Goal: Information Seeking & Learning: Compare options

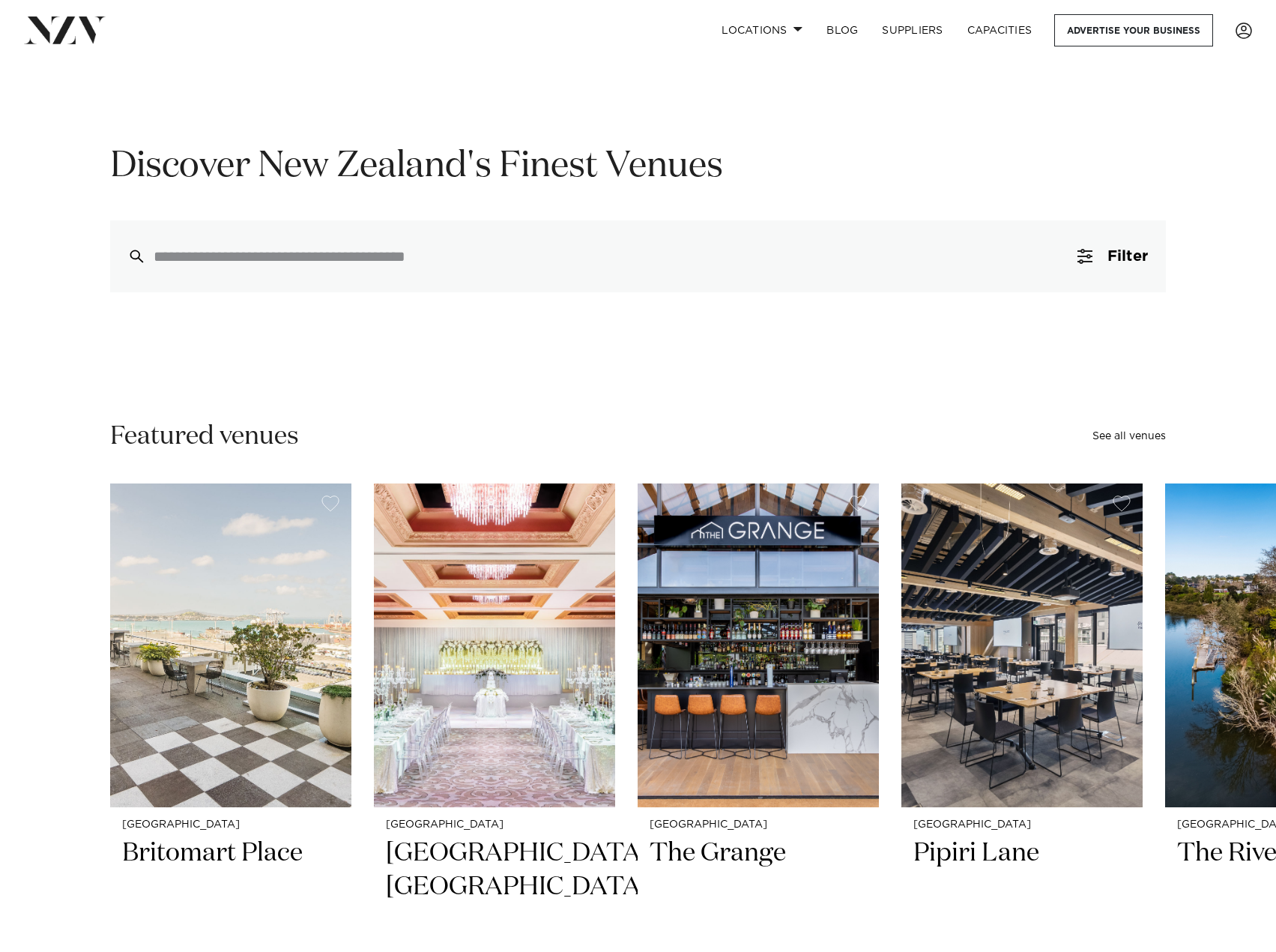
scroll to position [150, 0]
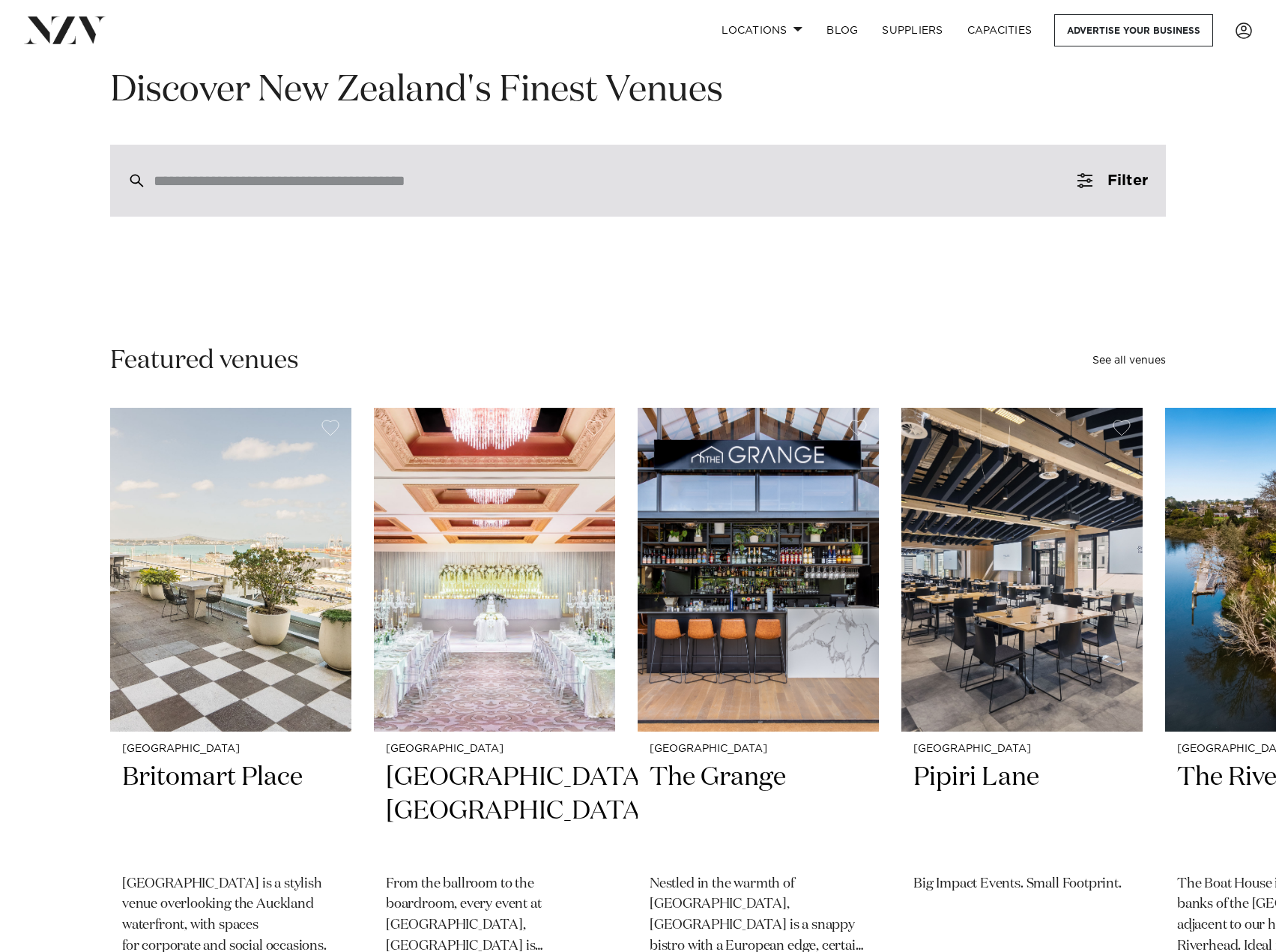
click at [363, 194] on div at bounding box center [638, 180] width 1056 height 72
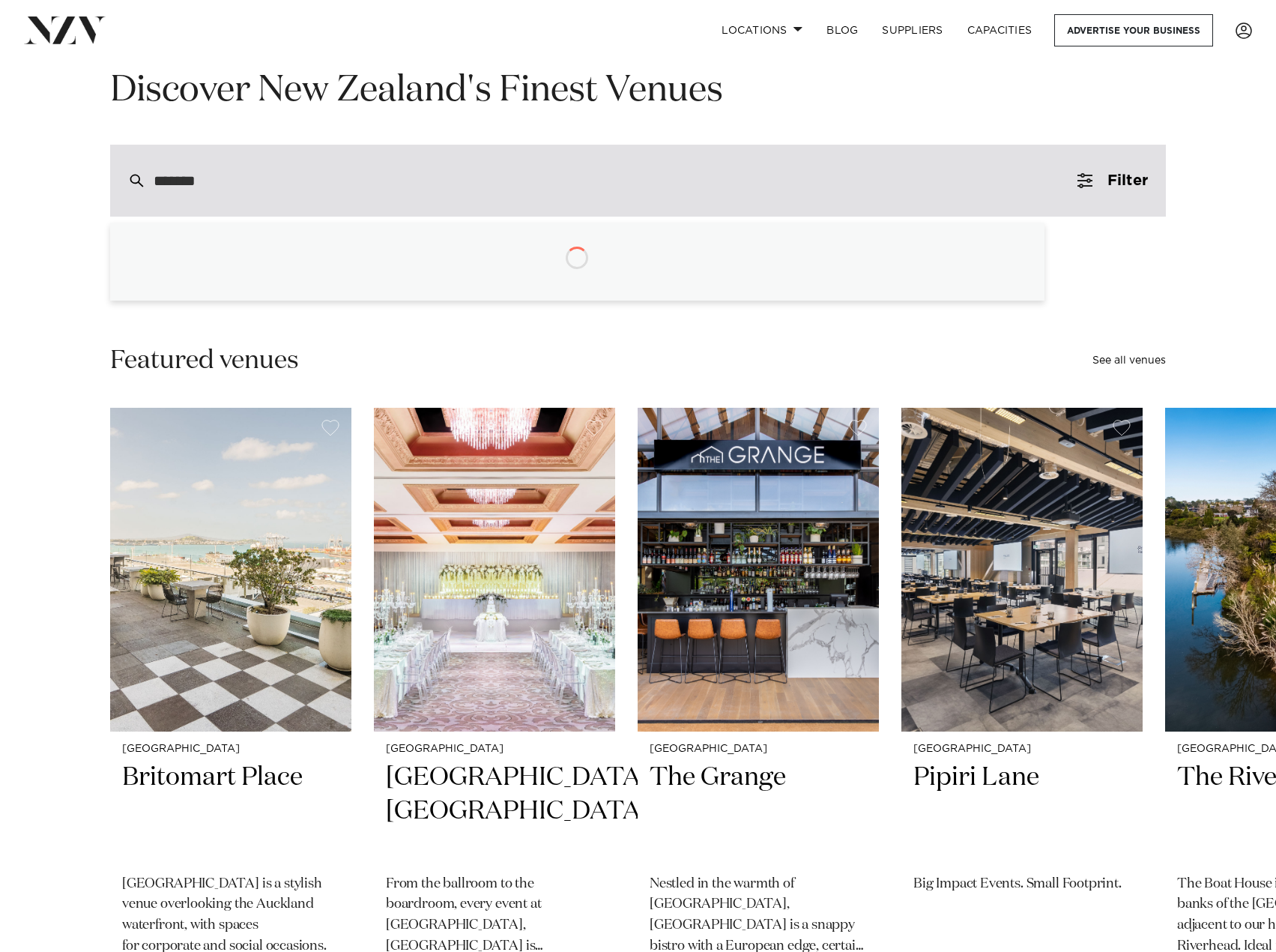
type input "********"
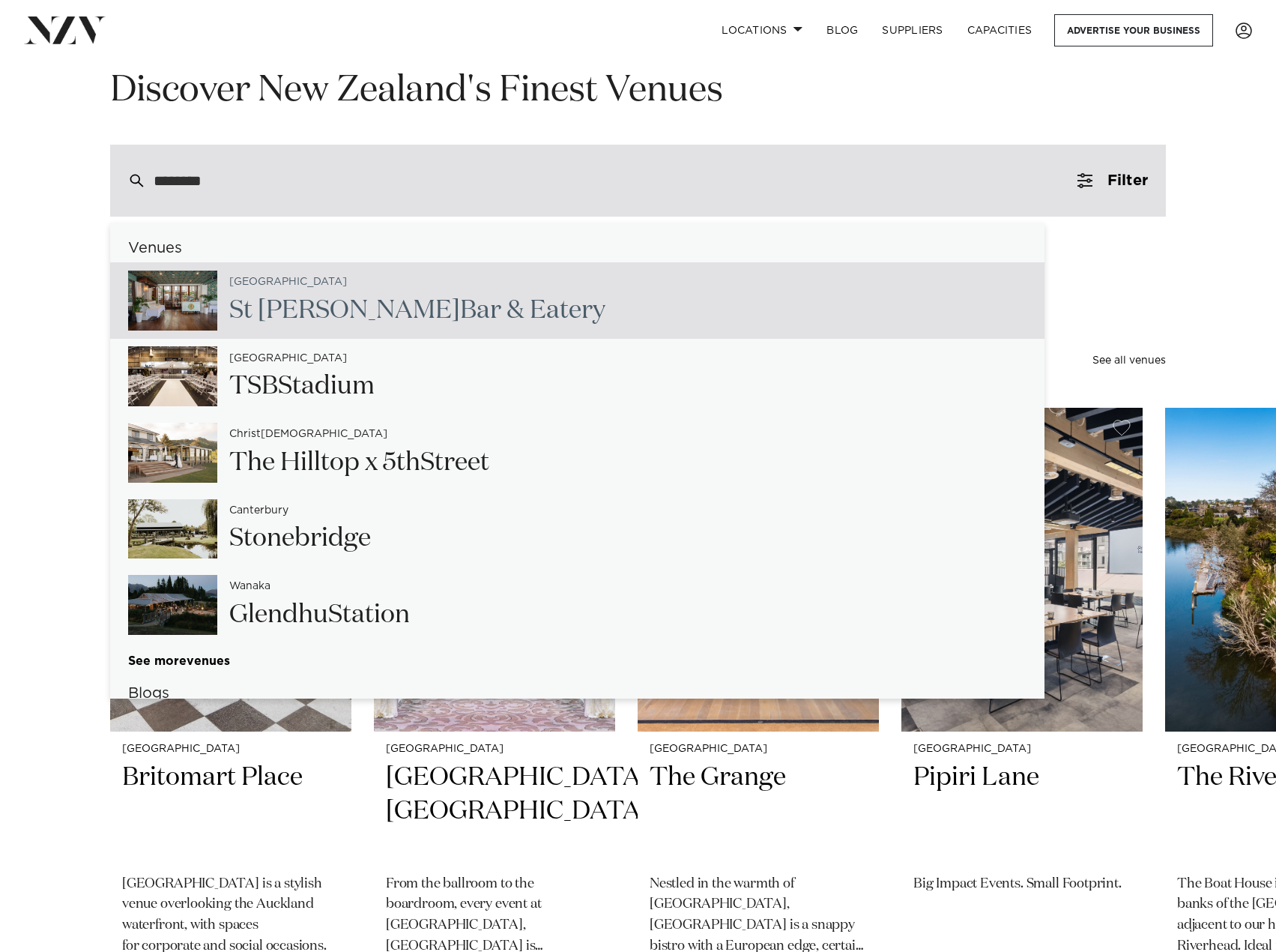
click at [344, 295] on h2 "St [PERSON_NAME] Bar & Eatery" at bounding box center [418, 311] width 376 height 34
type input "**********"
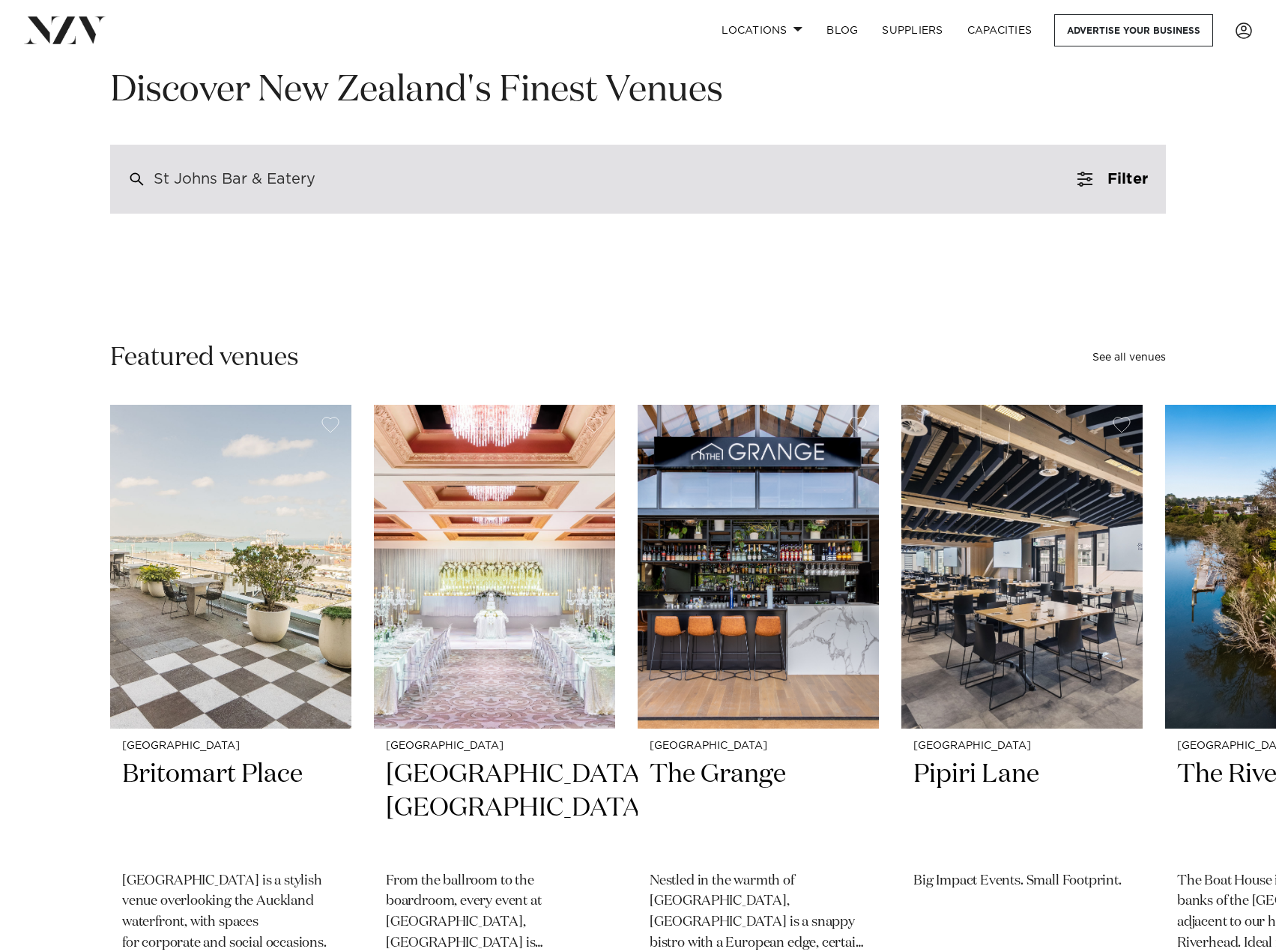
click at [344, 185] on div "St Johns Bar & Eatery" at bounding box center [638, 179] width 1056 height 69
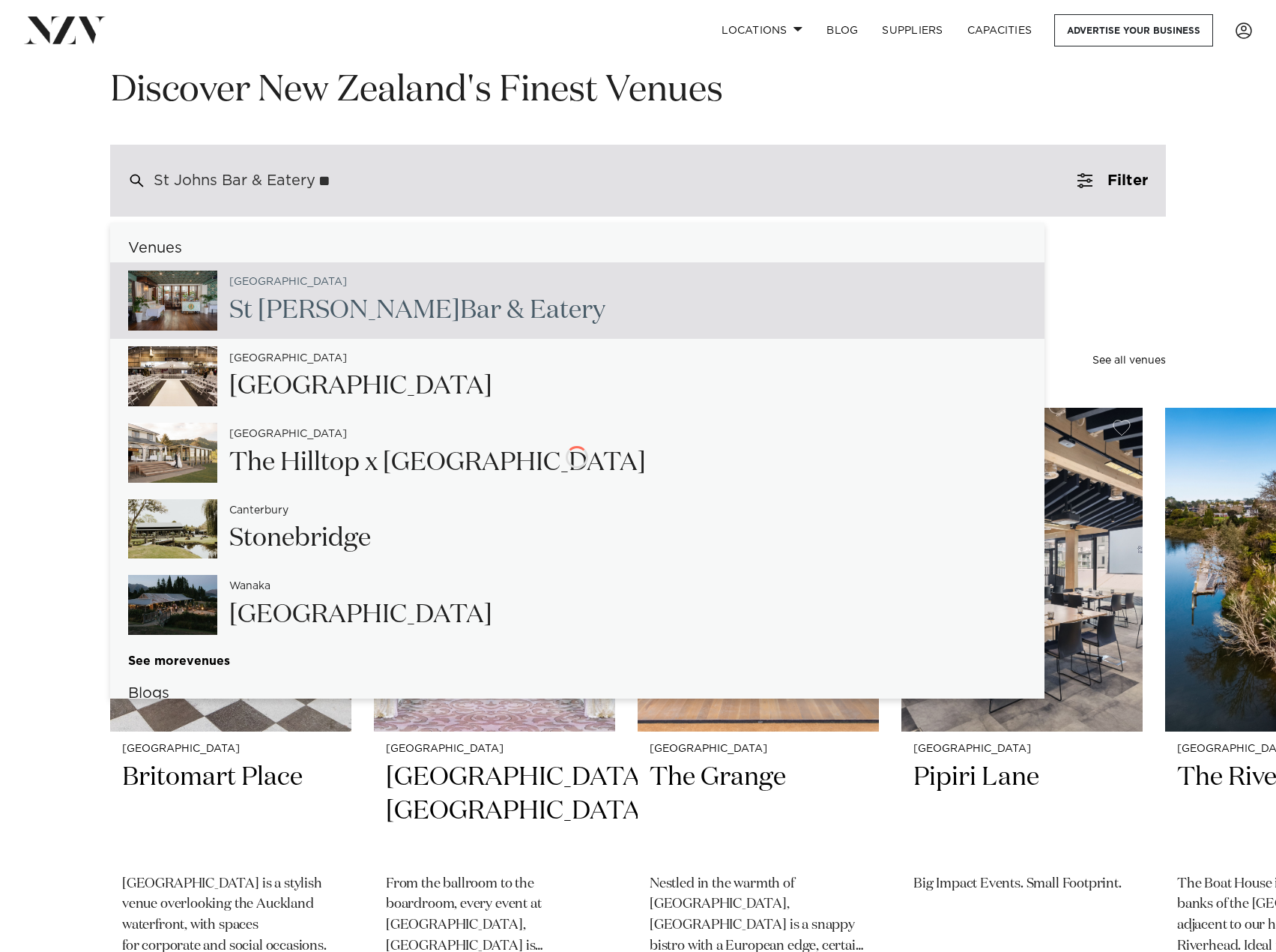
type input "***"
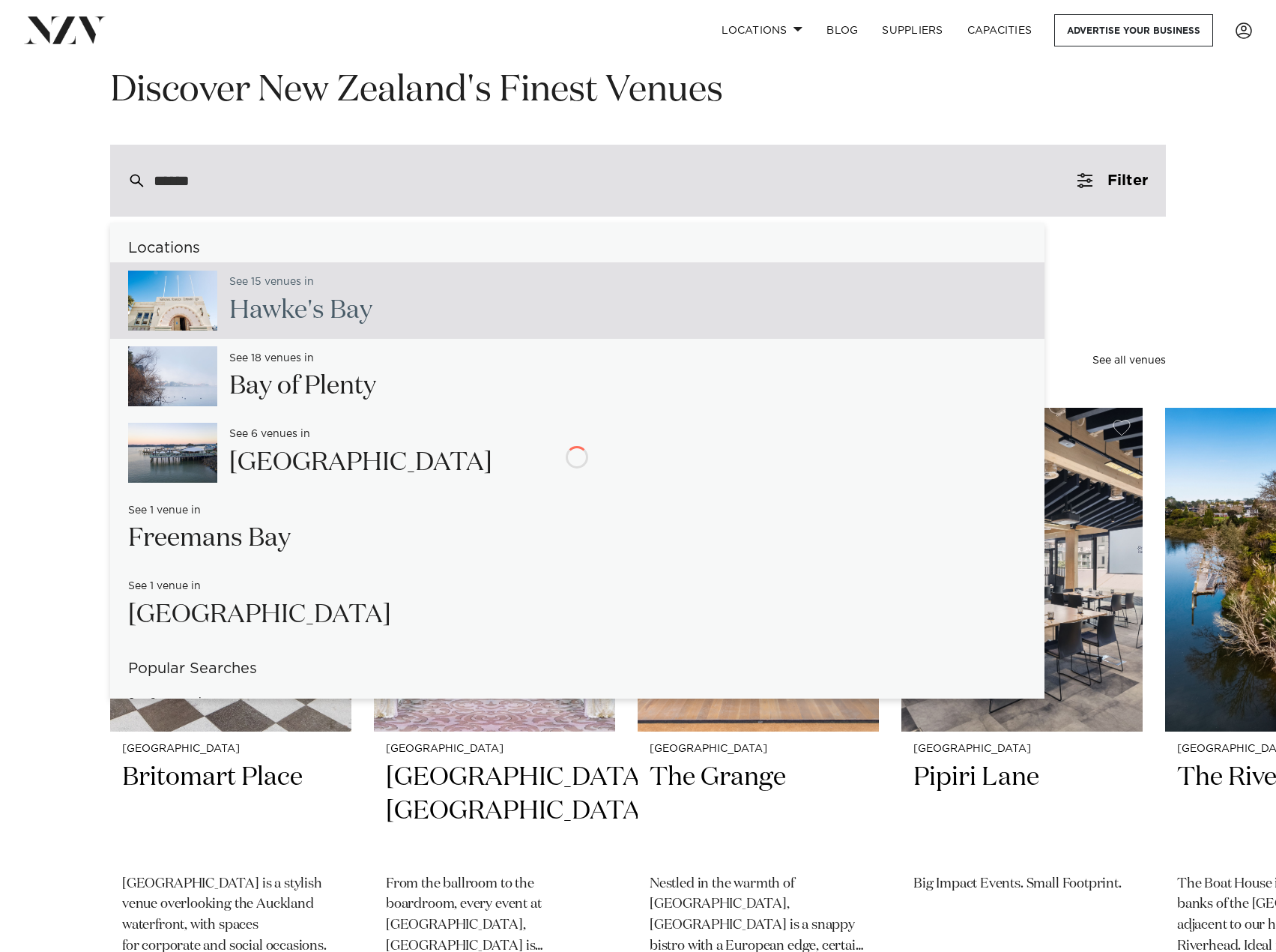
type input "*******"
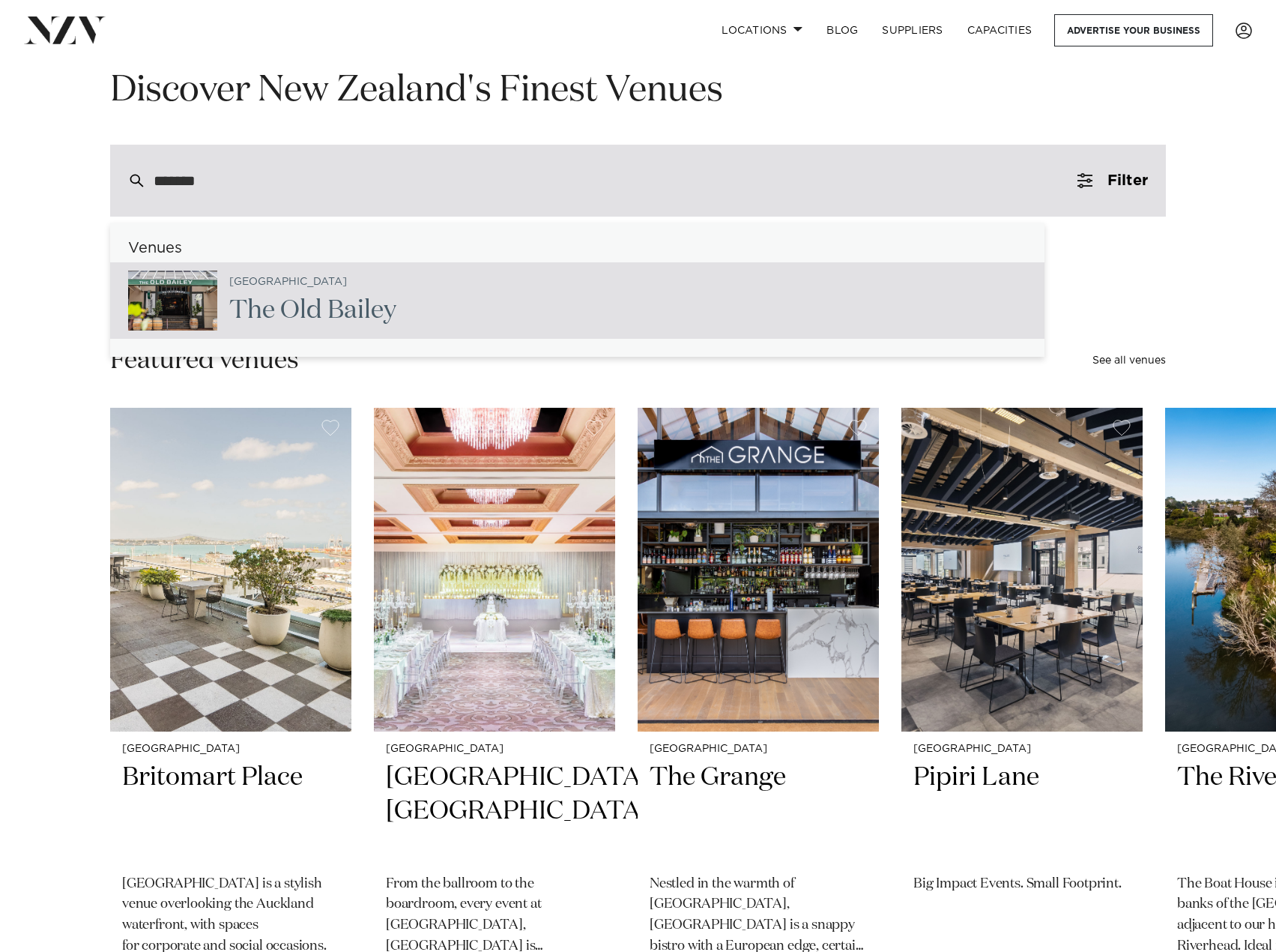
type input "**********"
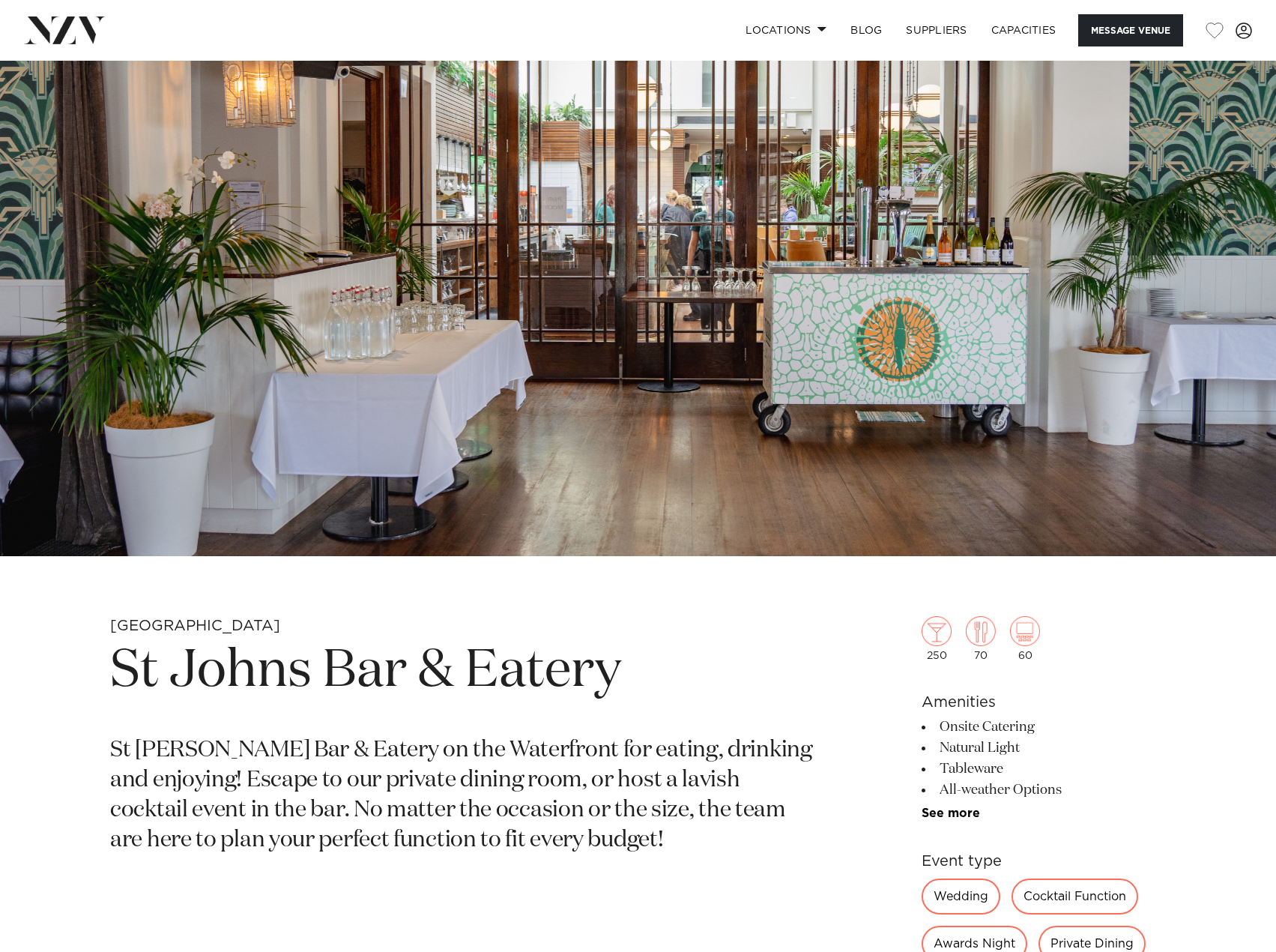
scroll to position [299, 0]
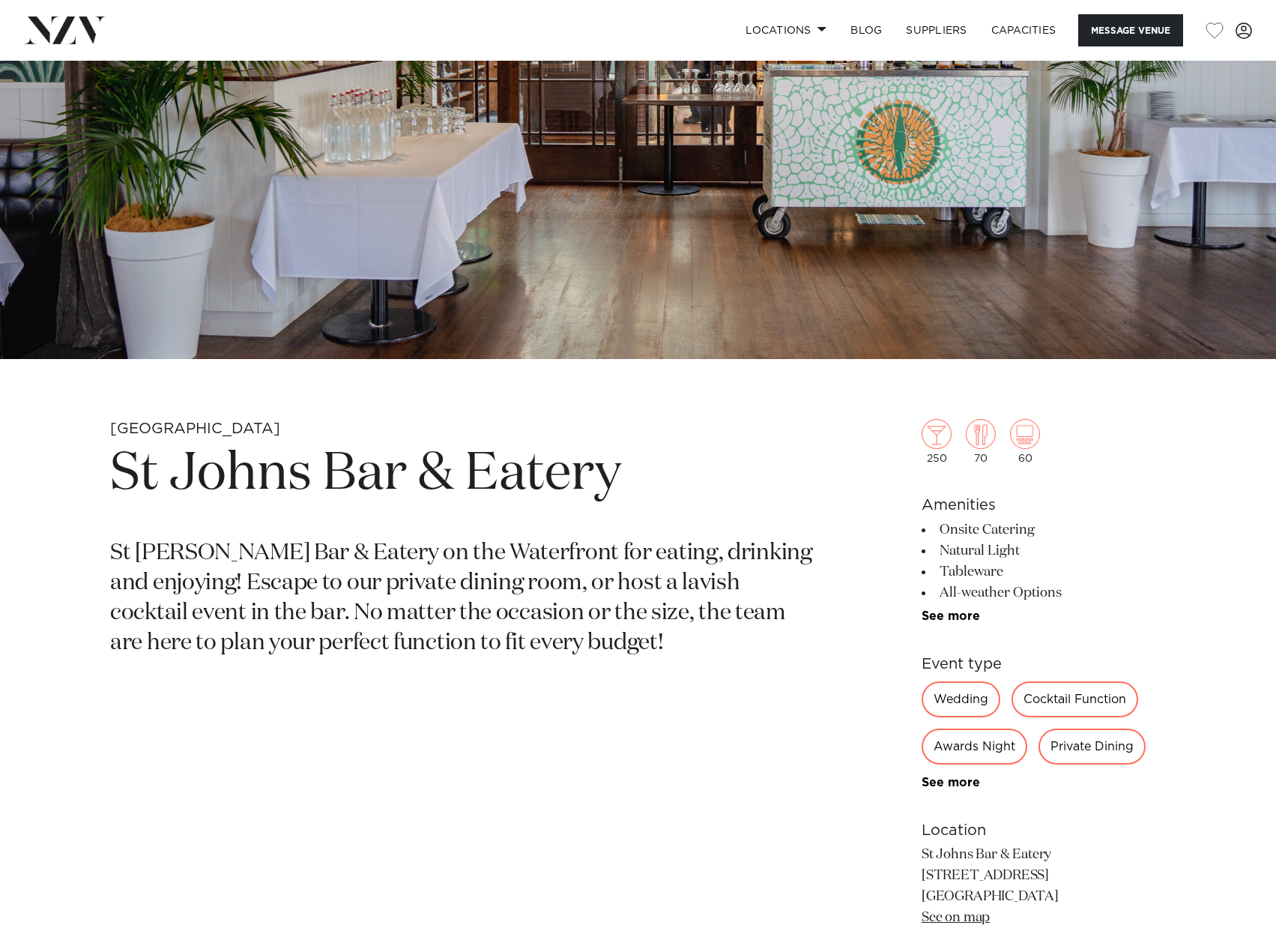
click at [233, 463] on h1 "St Johns Bar & Eatery" at bounding box center [463, 474] width 705 height 69
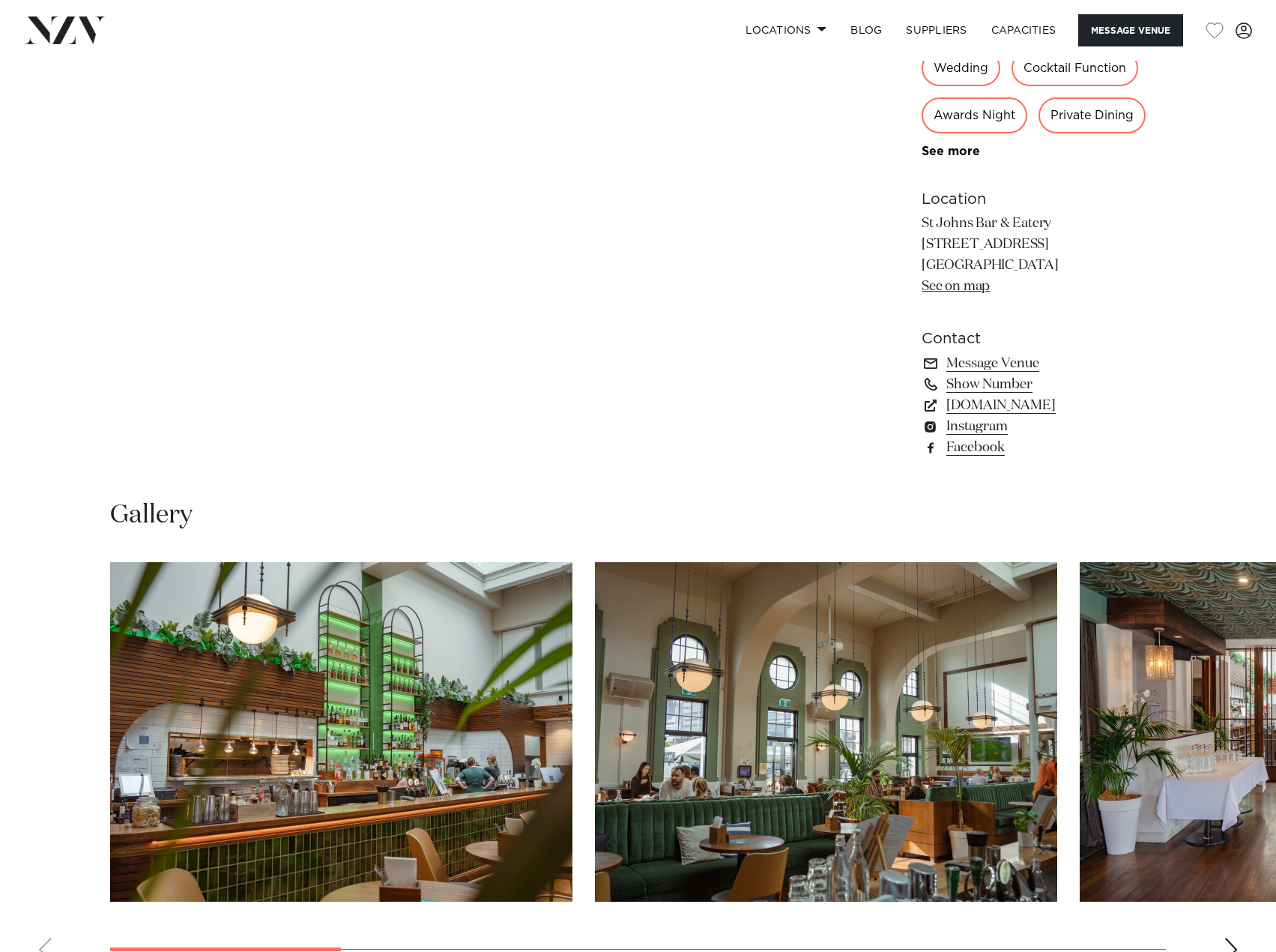
scroll to position [1199, 0]
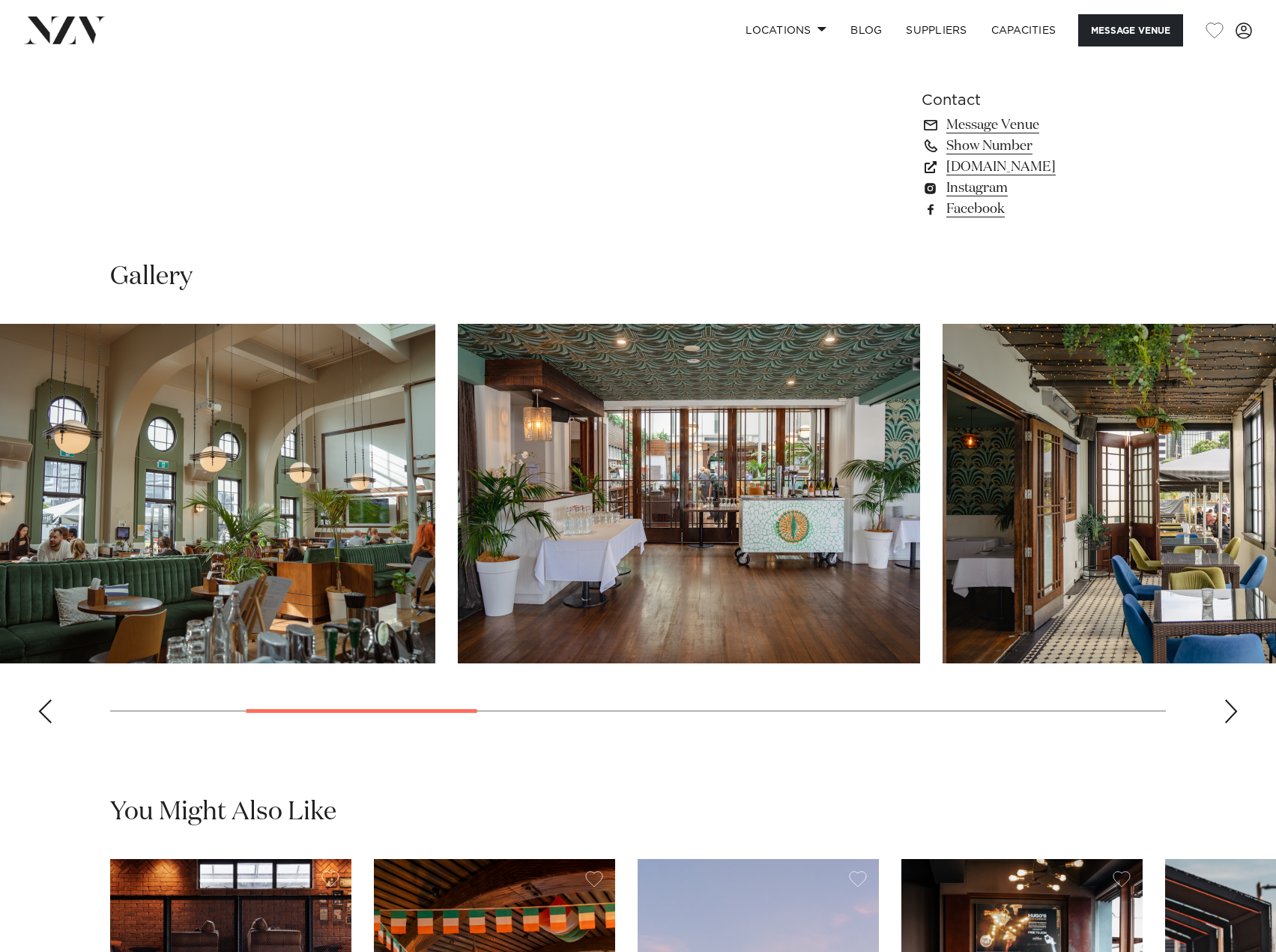
click at [226, 548] on img "2 / 10" at bounding box center [204, 494] width 463 height 339
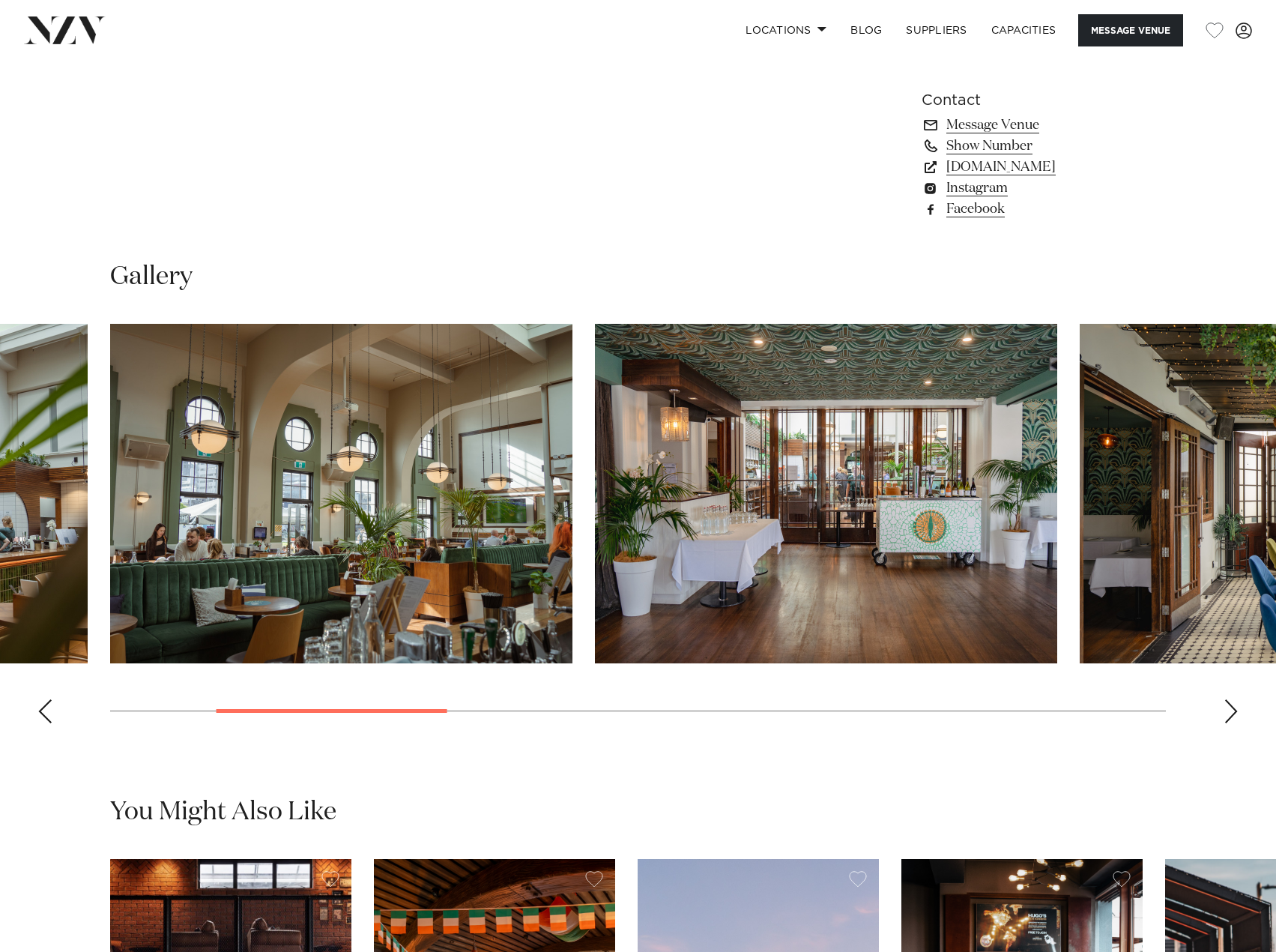
click at [677, 560] on img "3 / 10" at bounding box center [827, 494] width 463 height 339
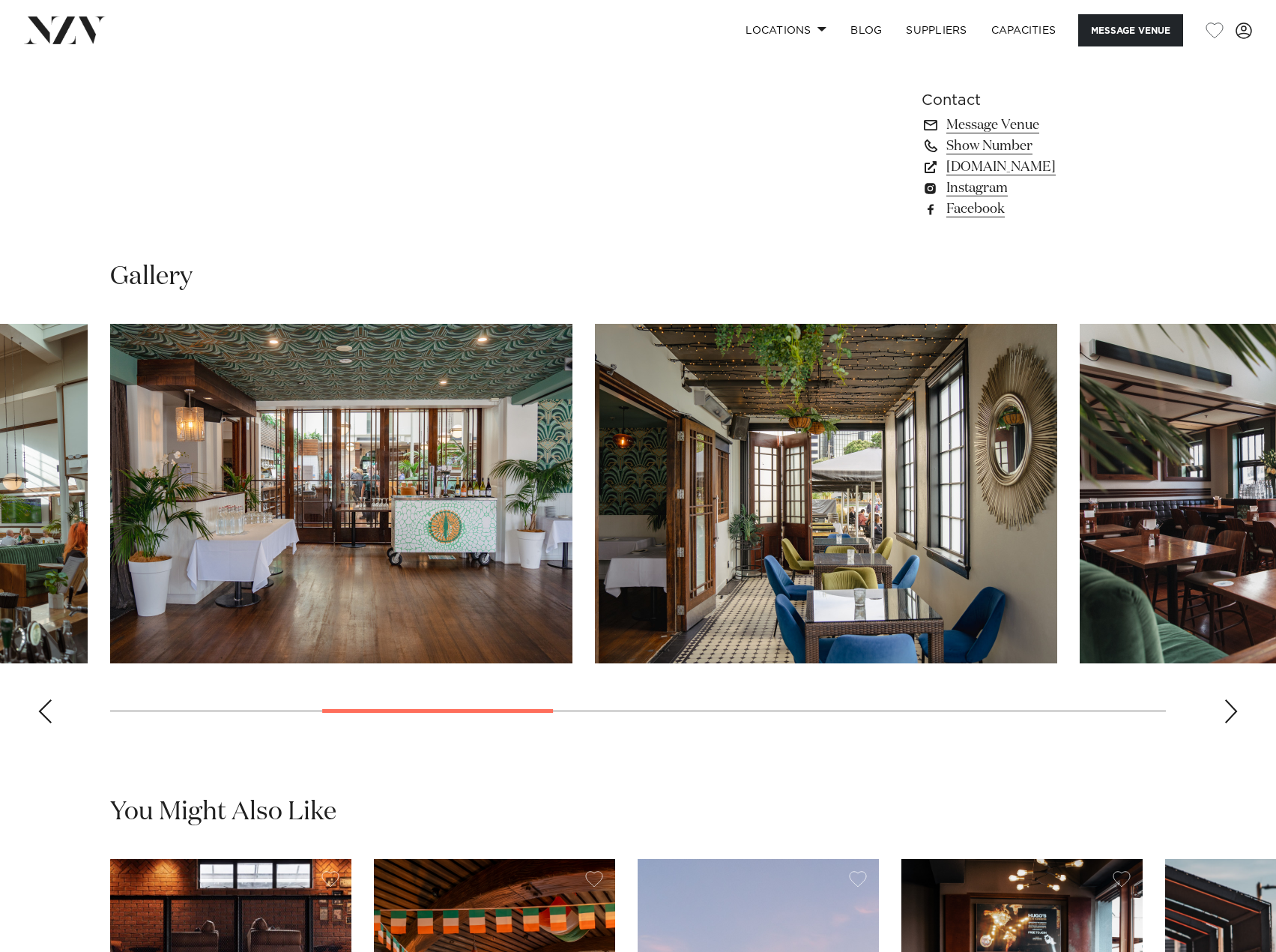
click at [595, 584] on img "4 / 10" at bounding box center [827, 494] width 463 height 339
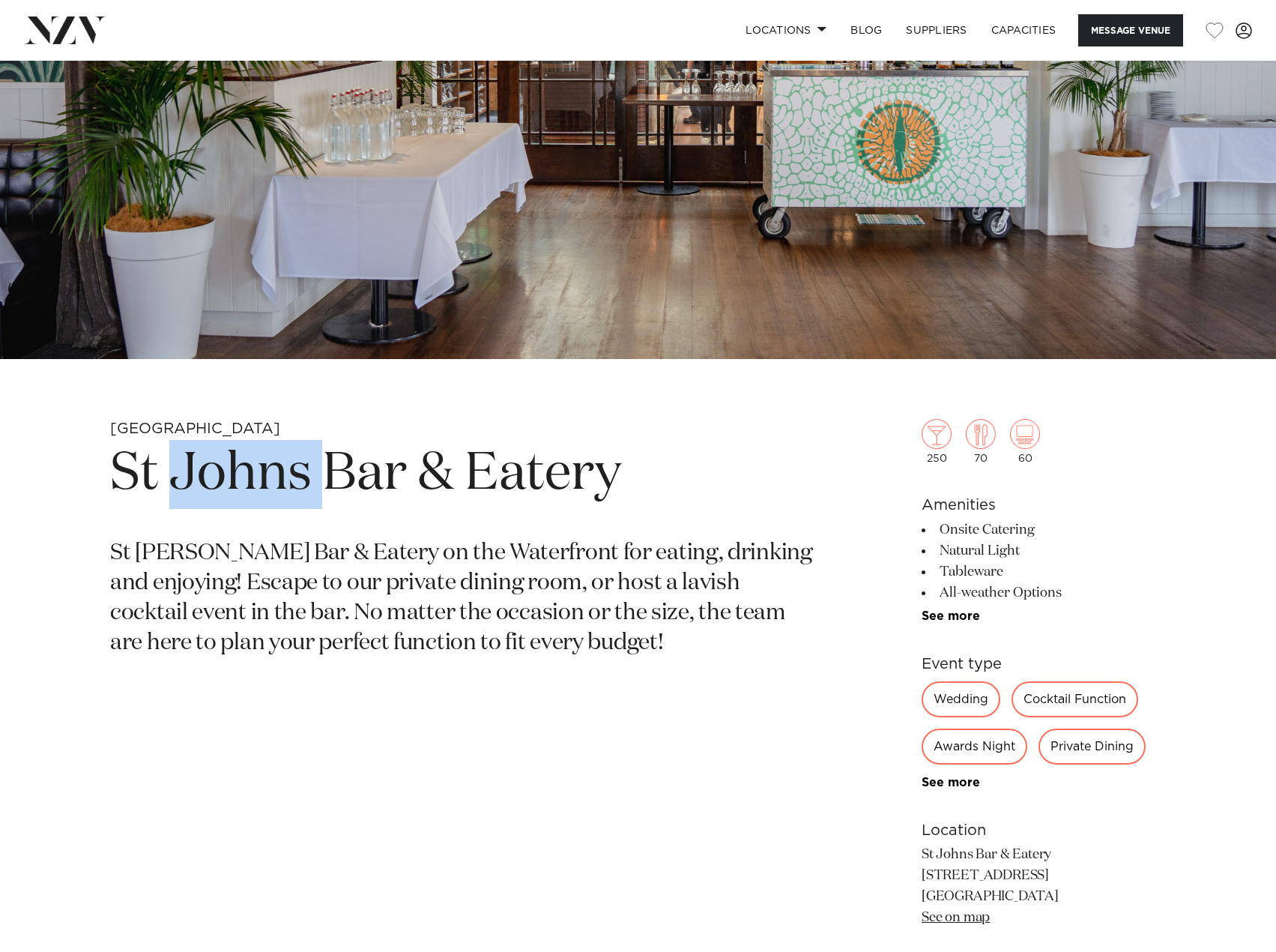
scroll to position [150, 0]
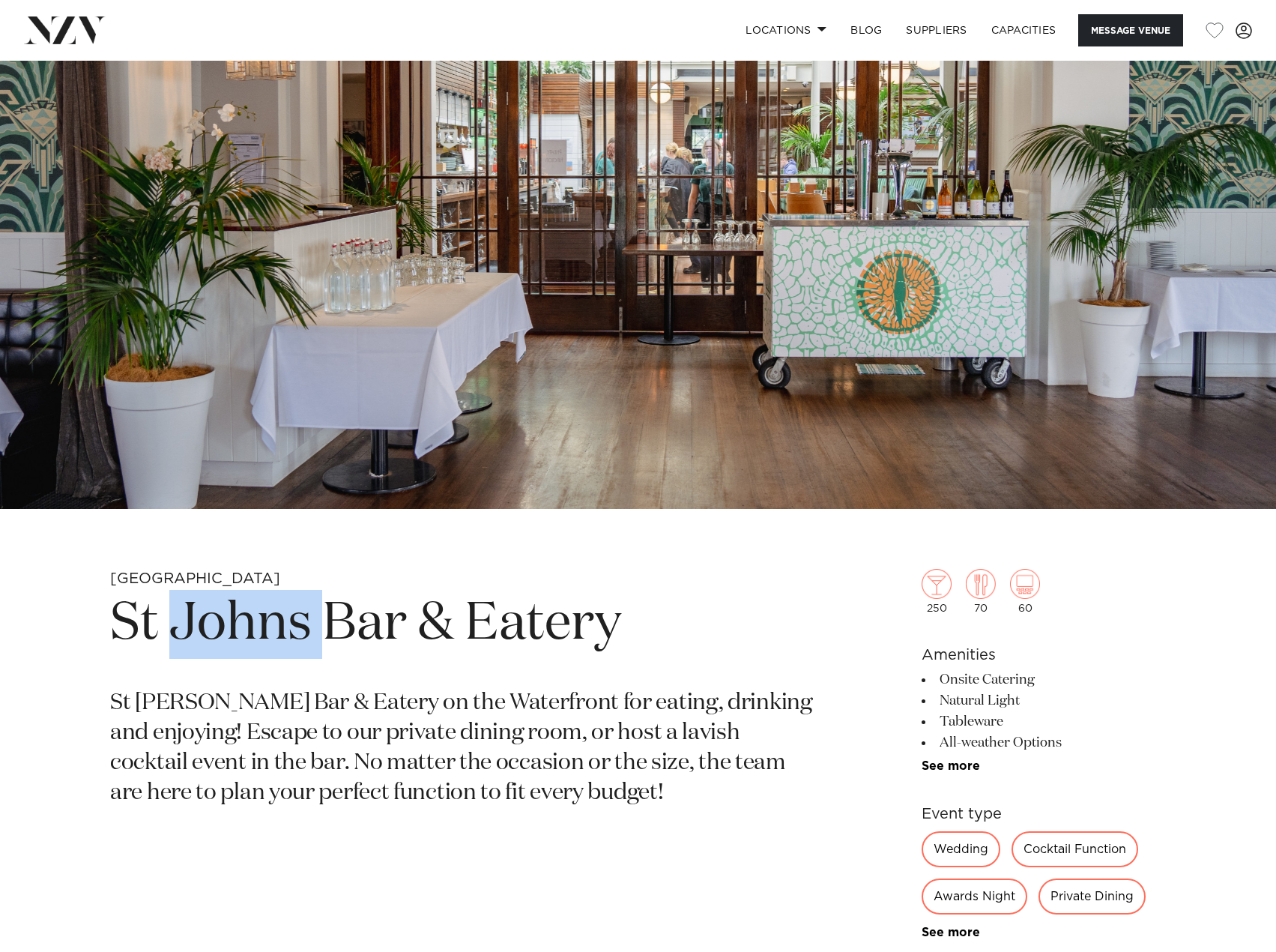
click at [300, 601] on h1 "St Johns Bar & Eatery" at bounding box center [463, 624] width 705 height 69
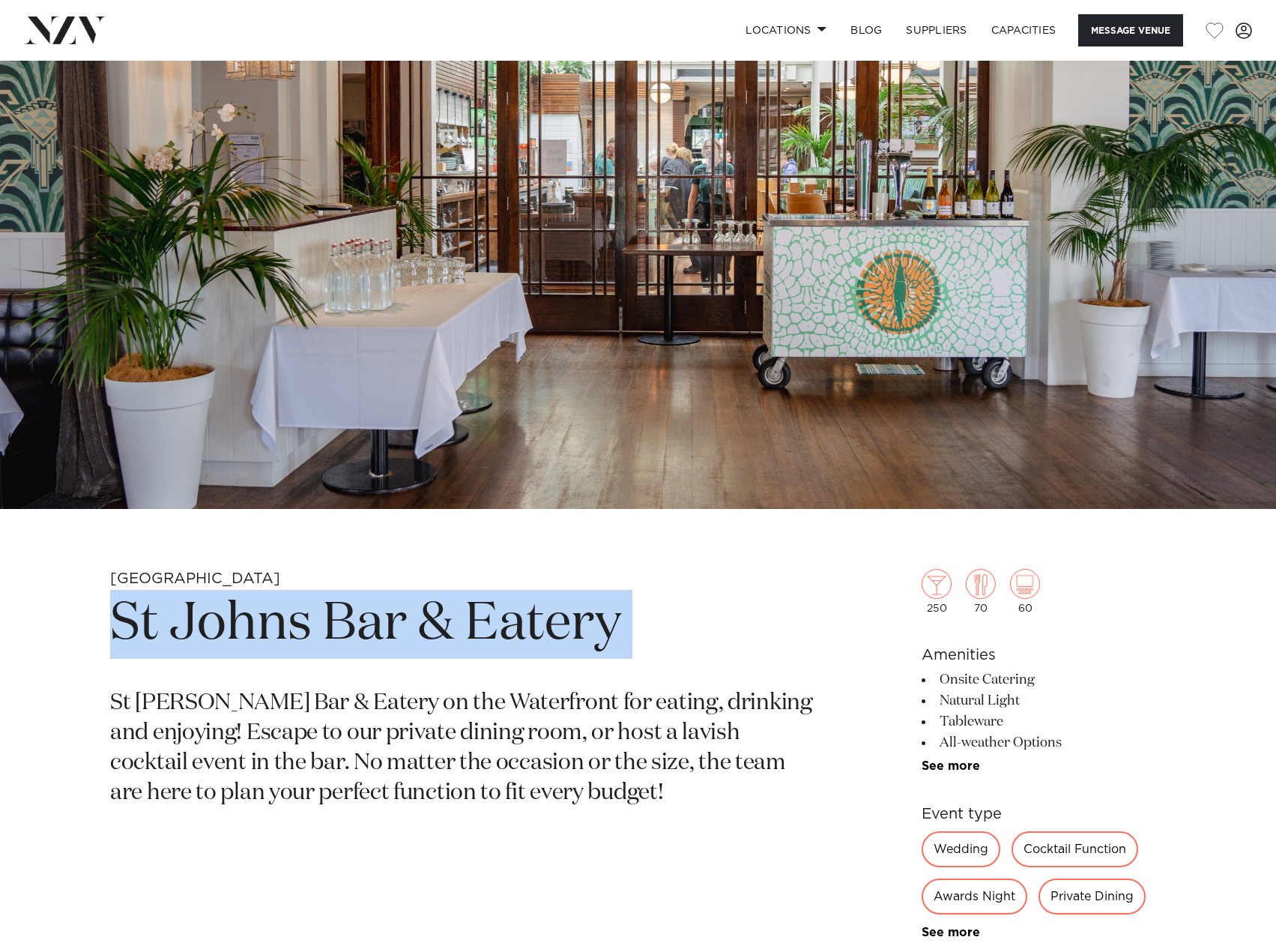
click at [300, 601] on h1 "St Johns Bar & Eatery" at bounding box center [463, 624] width 705 height 69
copy section "St Johns Bar & Eatery"
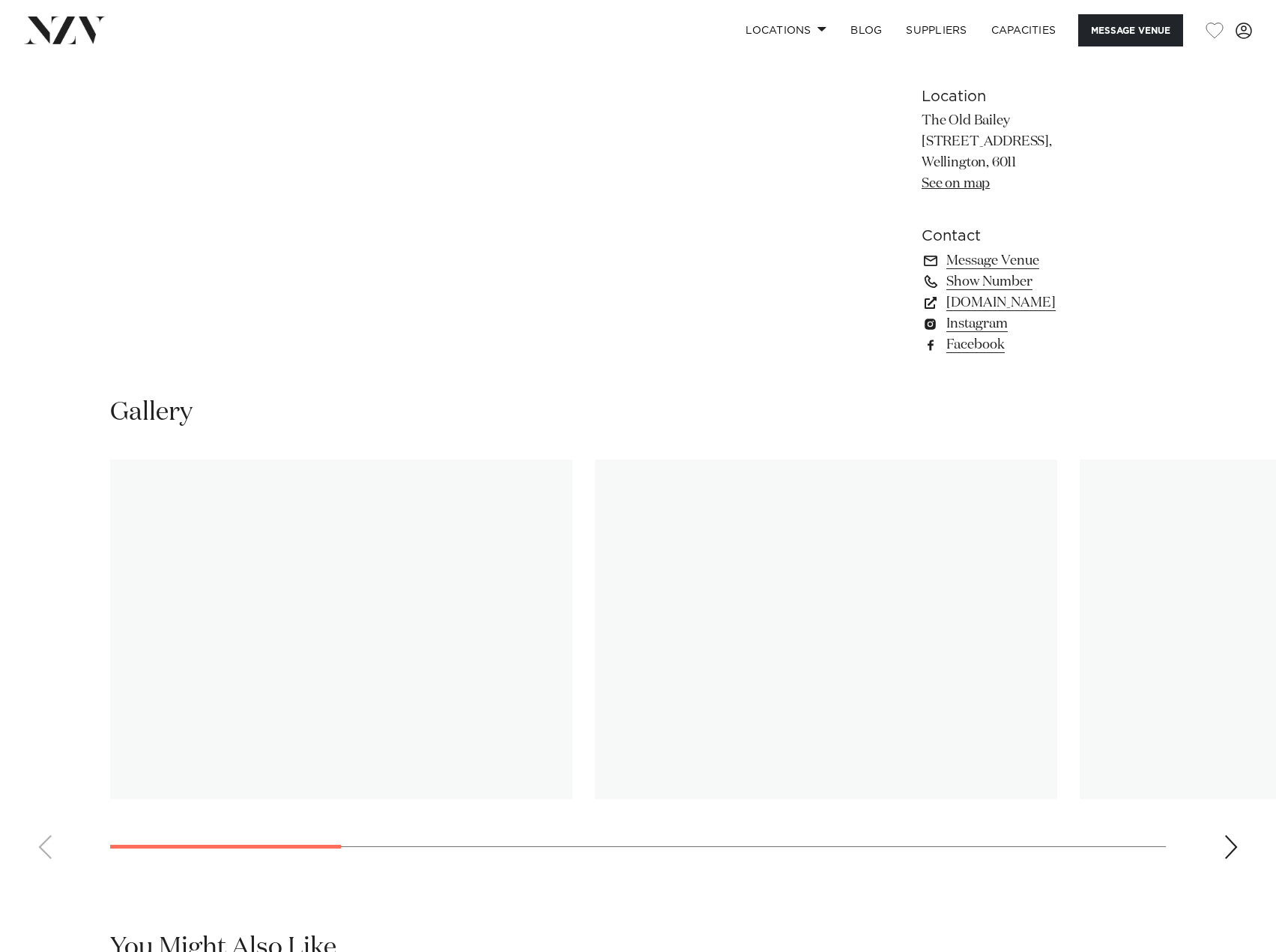
scroll to position [1273, 0]
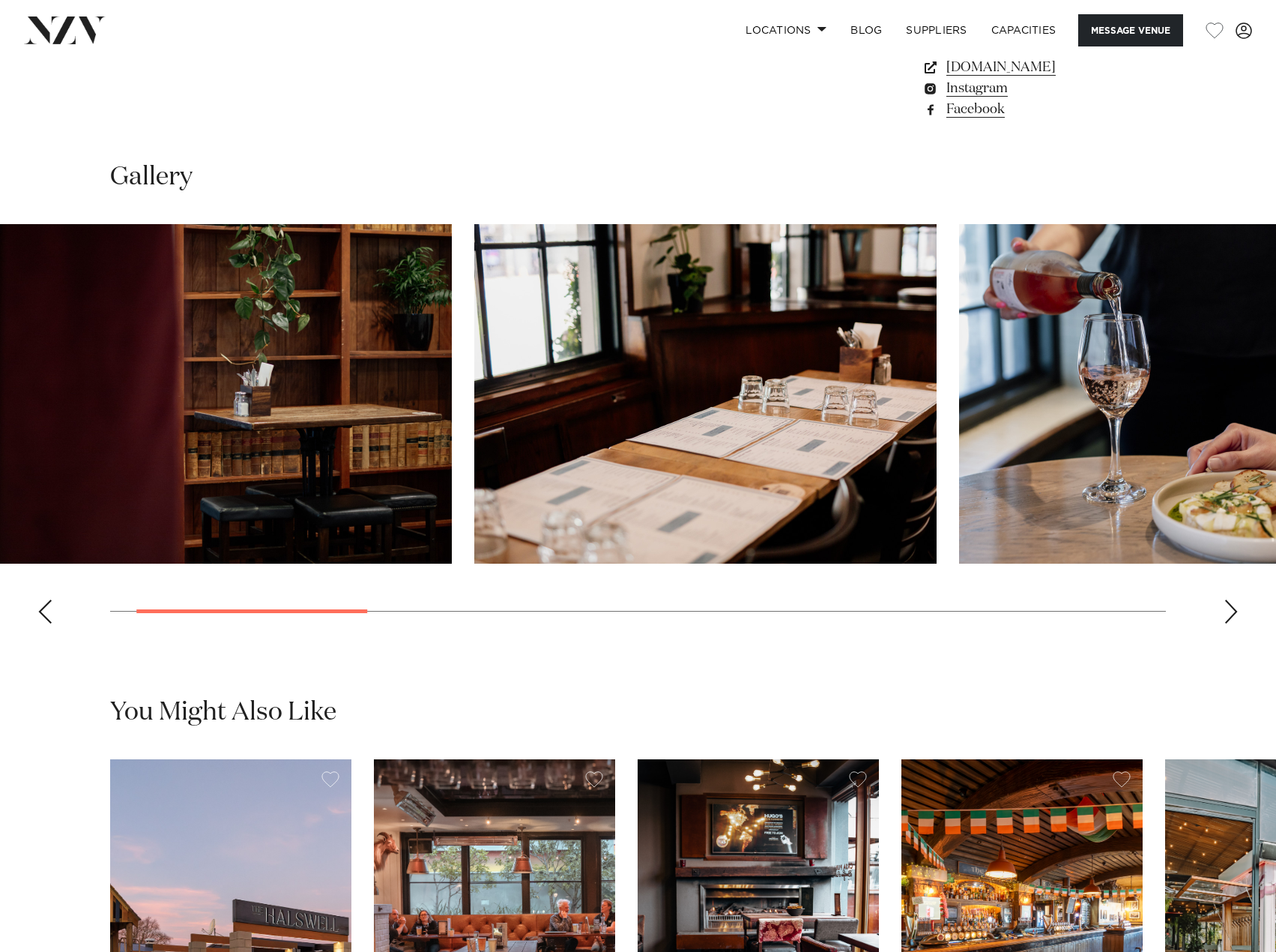
click at [474, 472] on img "2 / 10" at bounding box center [706, 394] width 463 height 339
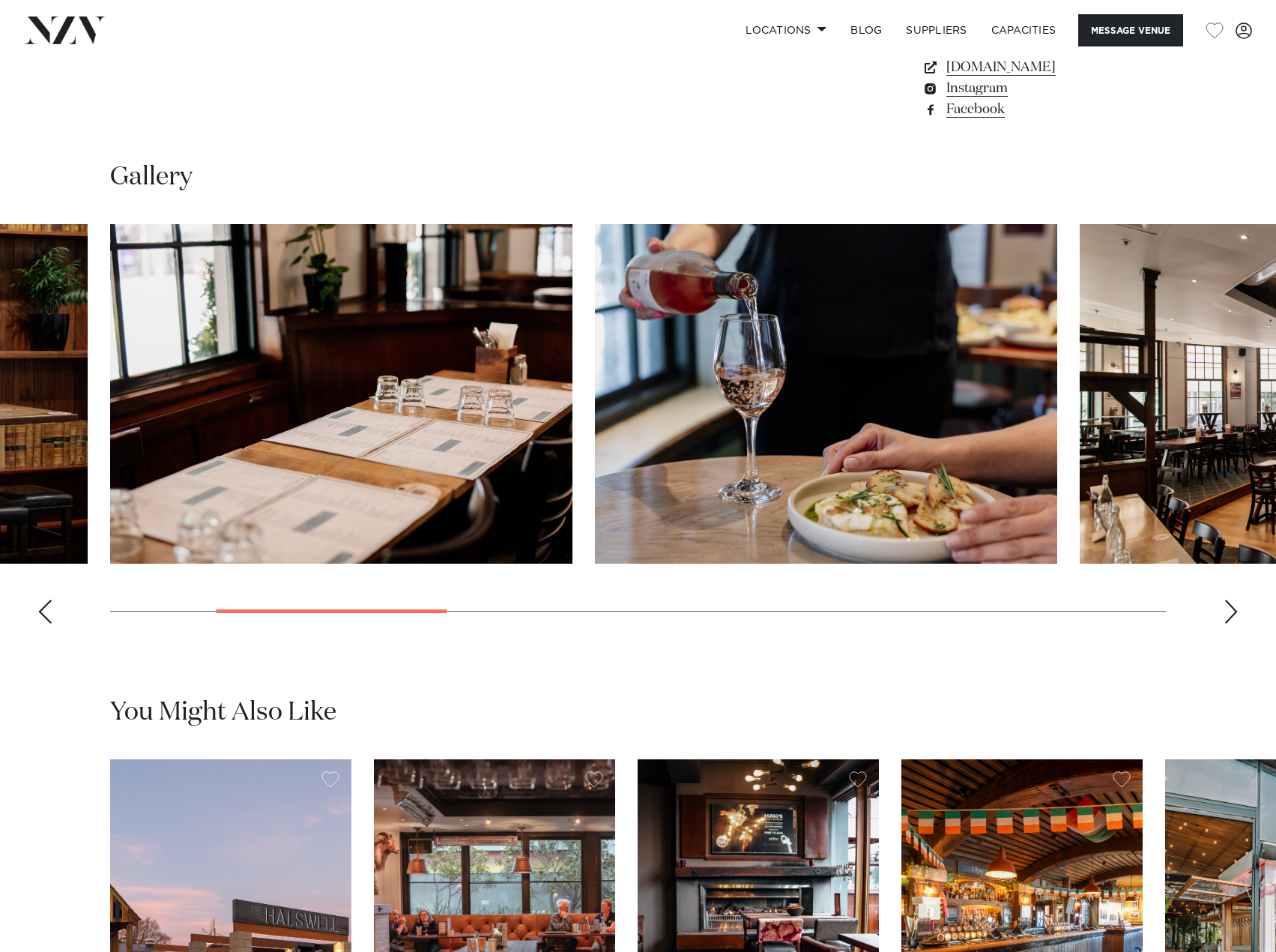
click at [595, 463] on img "3 / 10" at bounding box center [827, 394] width 463 height 339
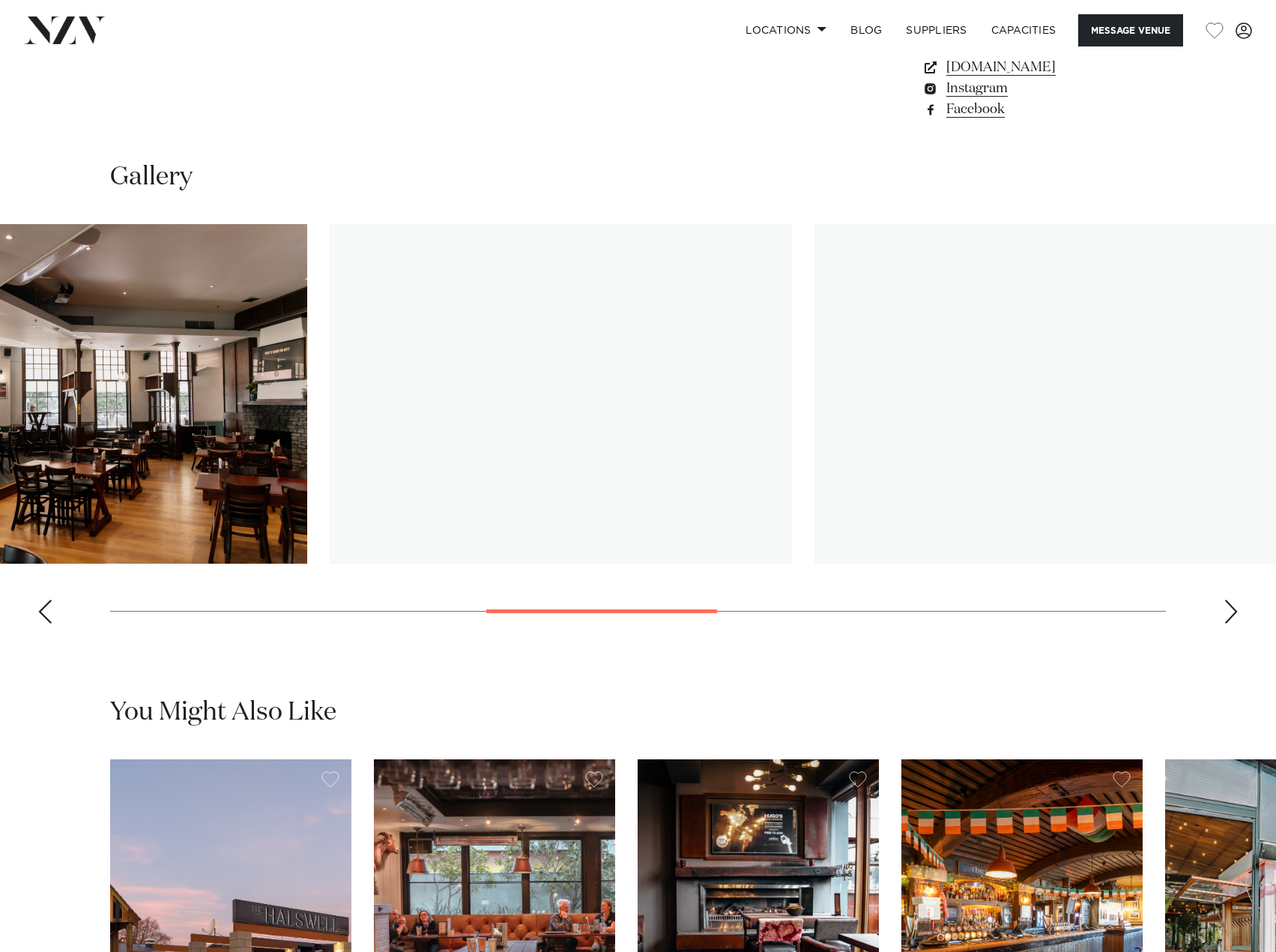
click at [553, 450] on img "5 / 10" at bounding box center [561, 394] width 463 height 339
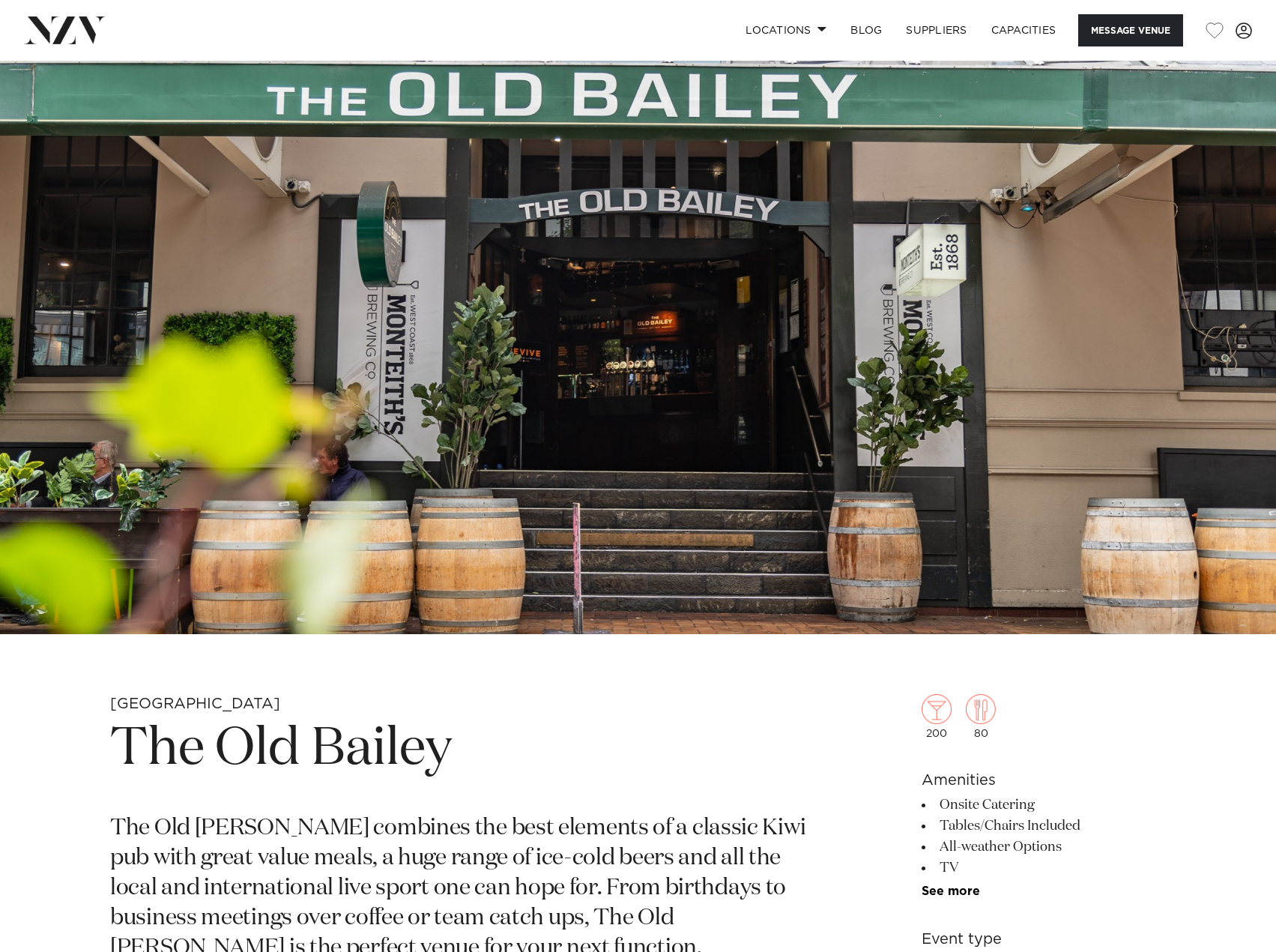
scroll to position [0, 0]
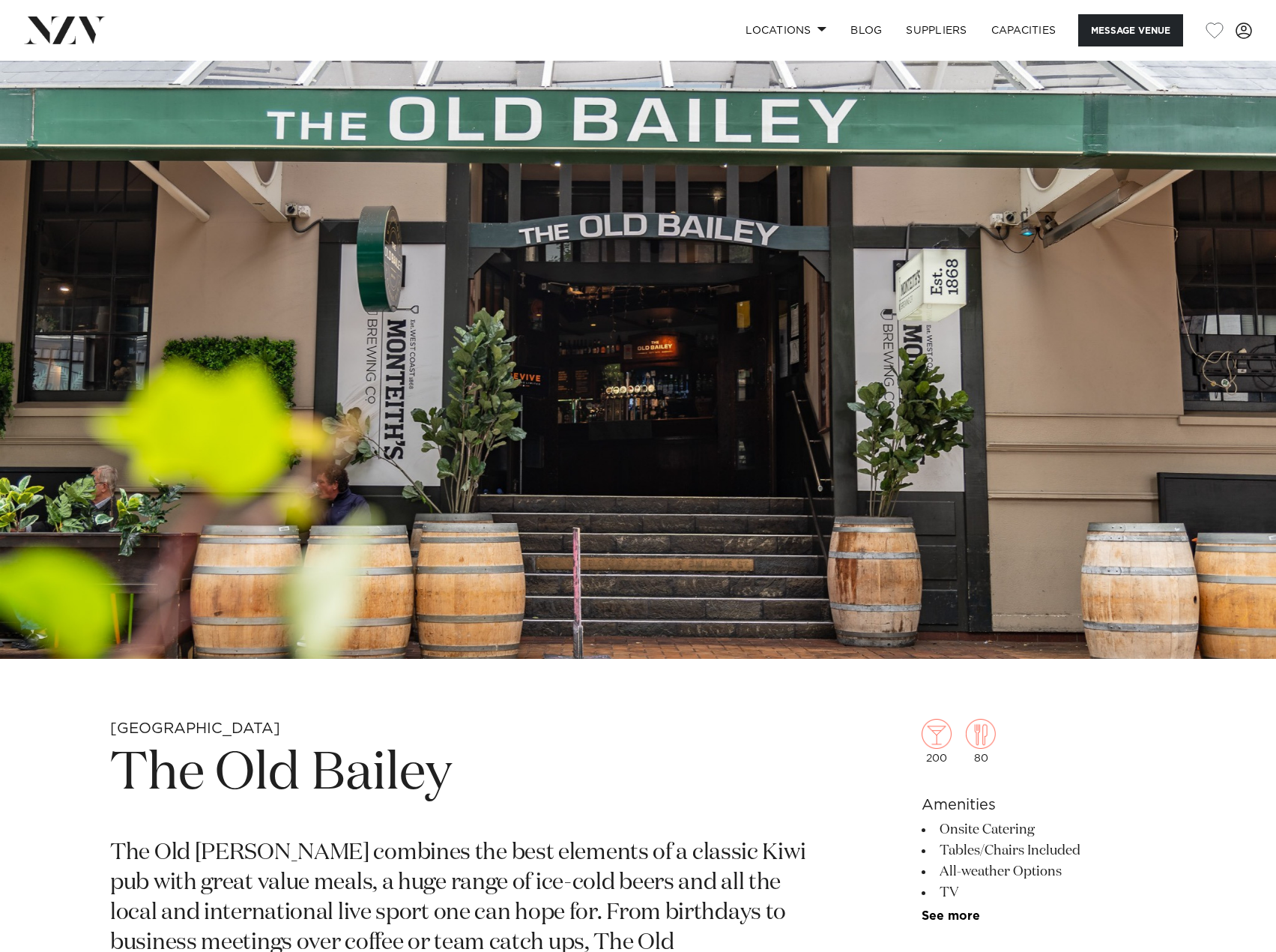
click at [239, 764] on h1 "The Old Bailey" at bounding box center [463, 774] width 705 height 69
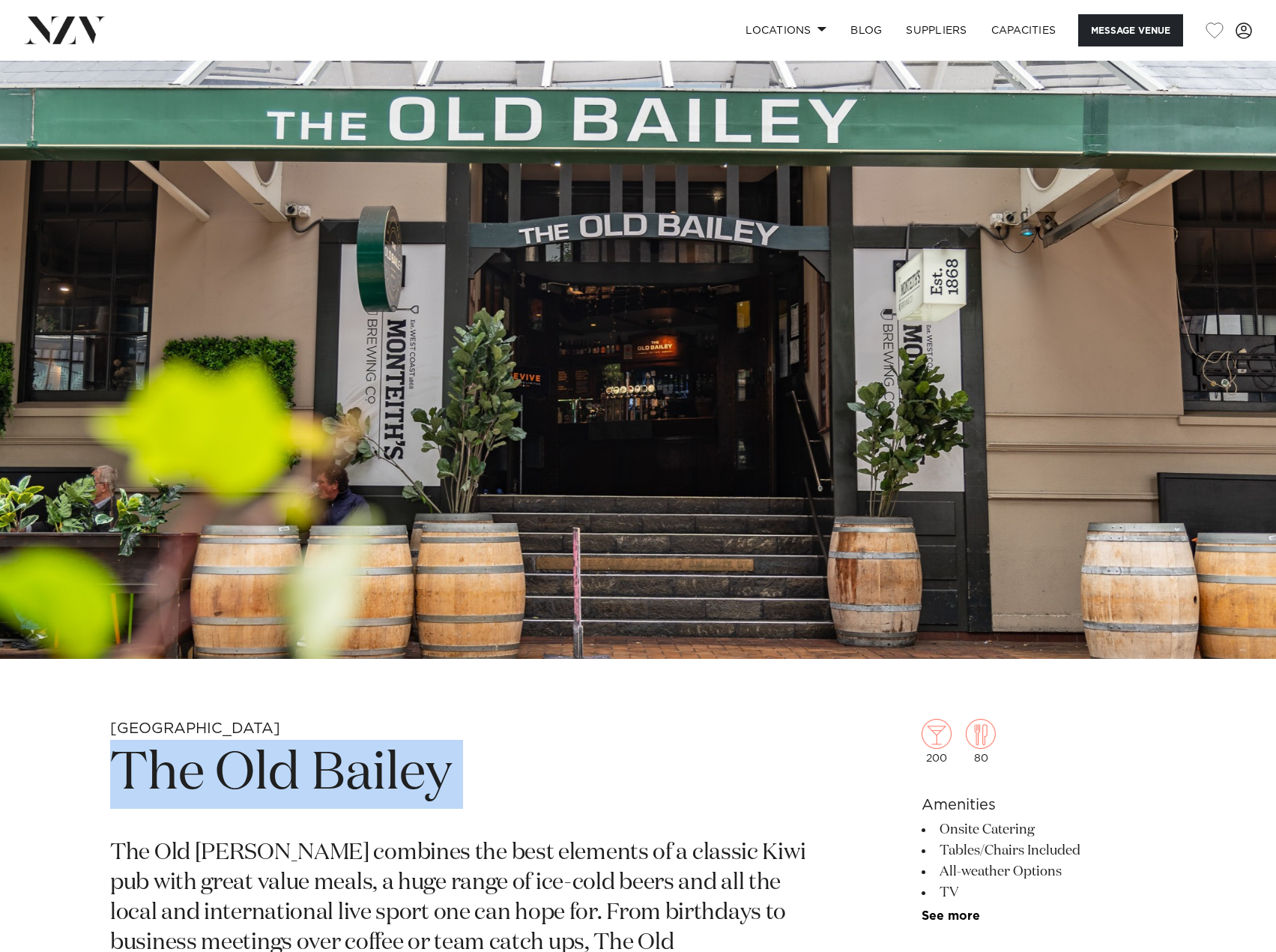
click at [239, 764] on h1 "The Old Bailey" at bounding box center [463, 774] width 705 height 69
copy section "The Old Bailey"
